Goal: Find specific page/section: Find specific page/section

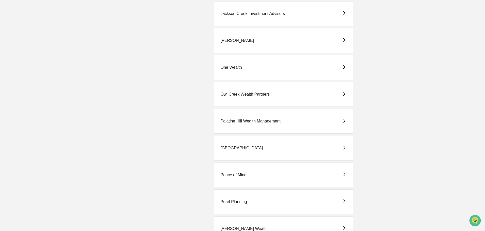
scroll to position [457, 0]
click at [236, 65] on div "One Wealth" at bounding box center [283, 67] width 139 height 25
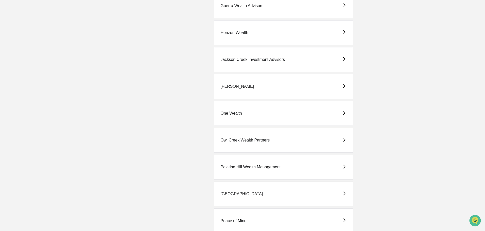
scroll to position [431, 0]
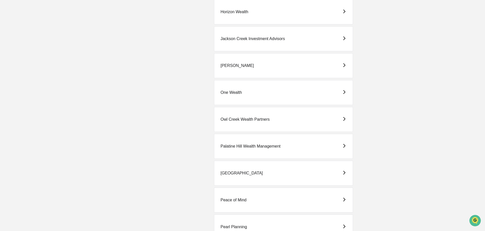
click at [237, 173] on div "[GEOGRAPHIC_DATA]" at bounding box center [241, 173] width 42 height 5
